Goal: Task Accomplishment & Management: Manage account settings

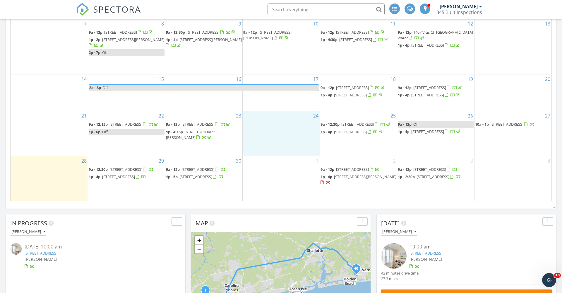
scroll to position [752, 562]
click at [135, 172] on span "4117 Bittern Ct , Southport 28461" at bounding box center [125, 168] width 33 height 5
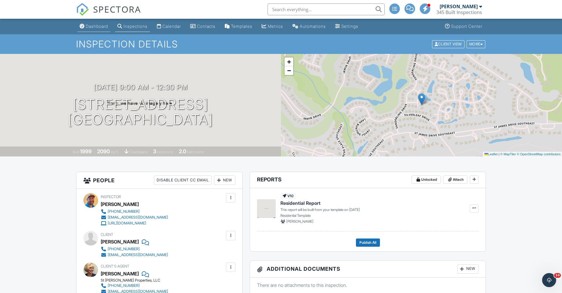
click at [94, 29] on link "Dashboard" at bounding box center [93, 26] width 33 height 11
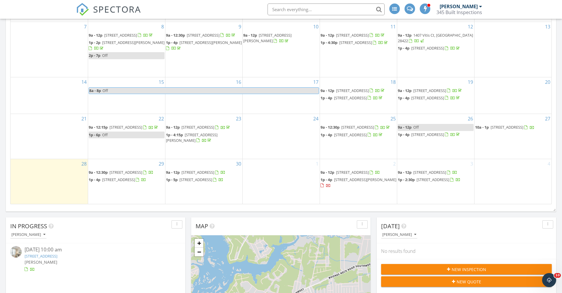
scroll to position [158, 0]
click at [116, 182] on span "1107 Endeavour Way, Ocean Isle Beach 28469" at bounding box center [118, 178] width 33 height 5
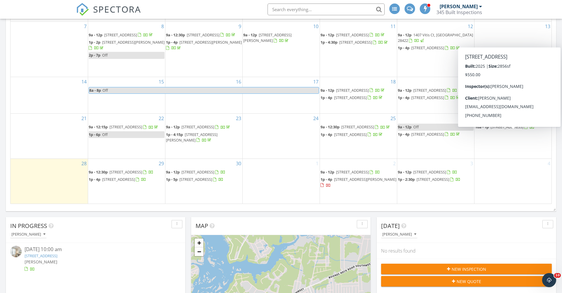
click at [509, 129] on span "3300 Hermitage Drive, Little River 29566" at bounding box center [506, 126] width 33 height 5
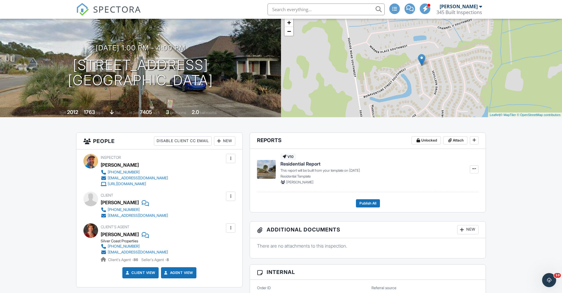
scroll to position [38, 0]
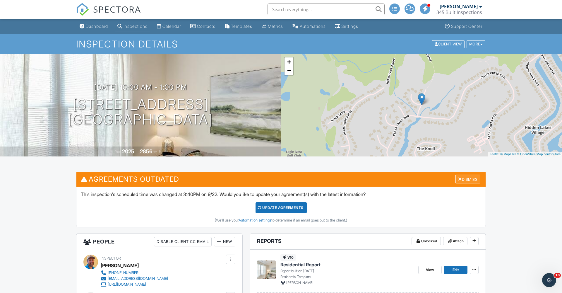
click at [465, 178] on div "Dismiss" at bounding box center [467, 178] width 25 height 9
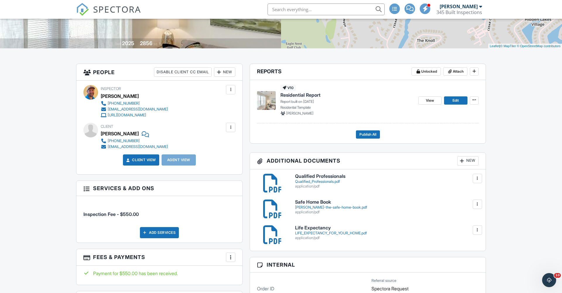
scroll to position [105, 0]
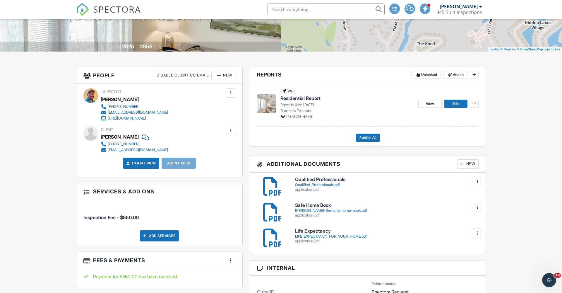
click at [313, 97] on span "Residential Report" at bounding box center [300, 98] width 40 height 6
